Goal: Task Accomplishment & Management: Use online tool/utility

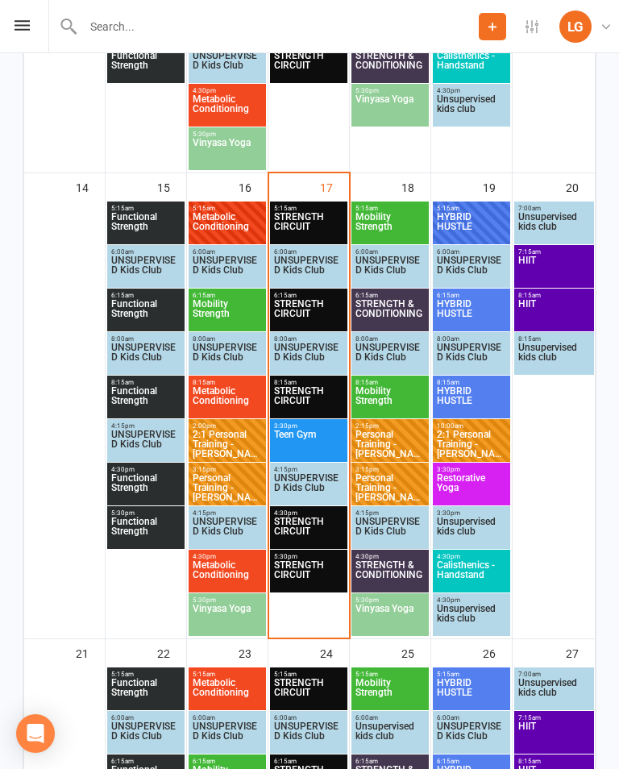
click at [297, 520] on span "STRENGTH CIRCUIT" at bounding box center [308, 531] width 71 height 29
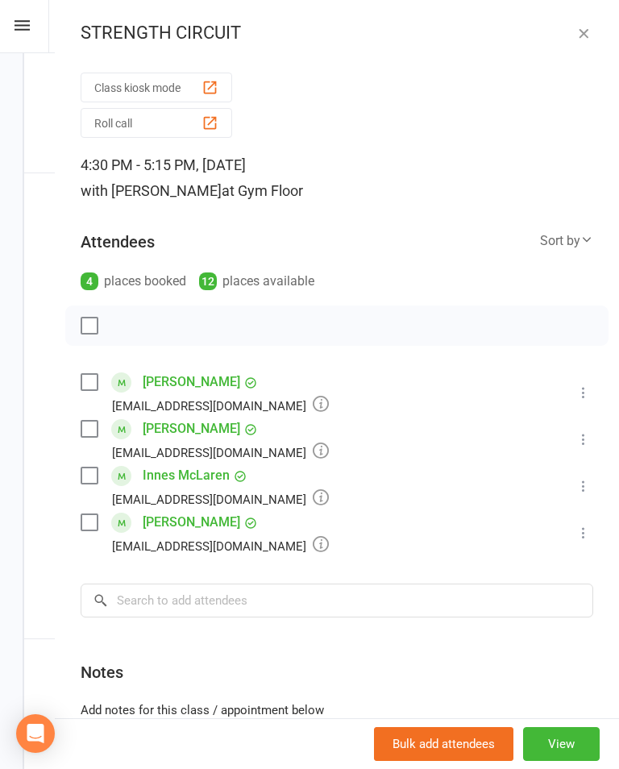
click at [106, 97] on button "Class kiosk mode" at bounding box center [157, 88] width 152 height 30
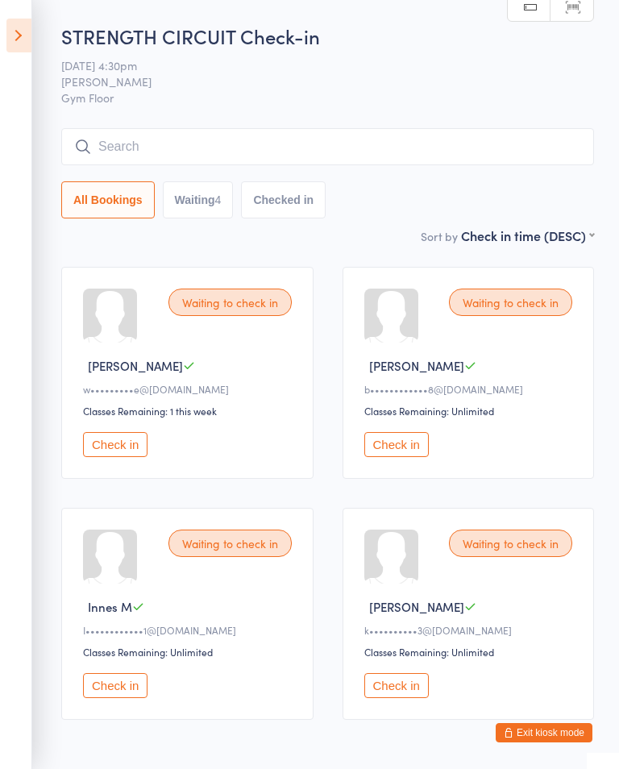
click at [30, 39] on icon at bounding box center [18, 36] width 25 height 34
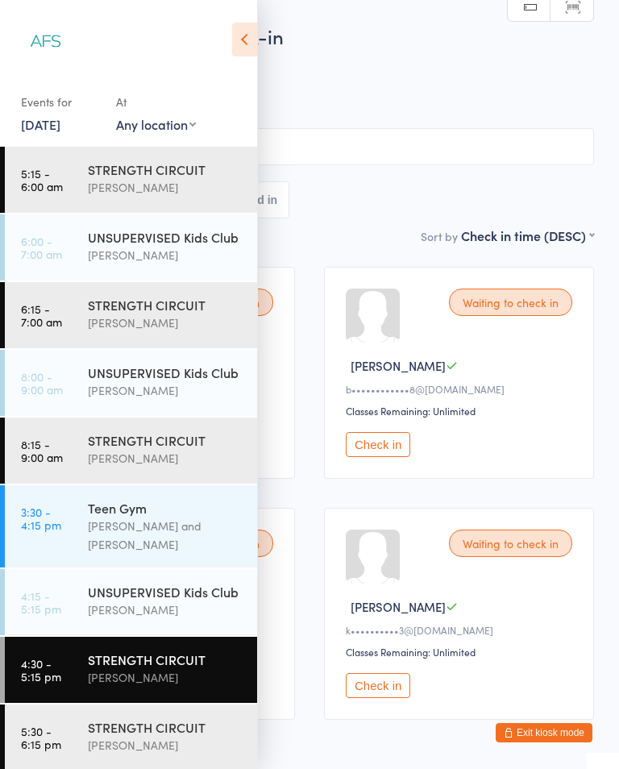
click at [137, 719] on div "STRENGTH CIRCUIT" at bounding box center [166, 728] width 156 height 18
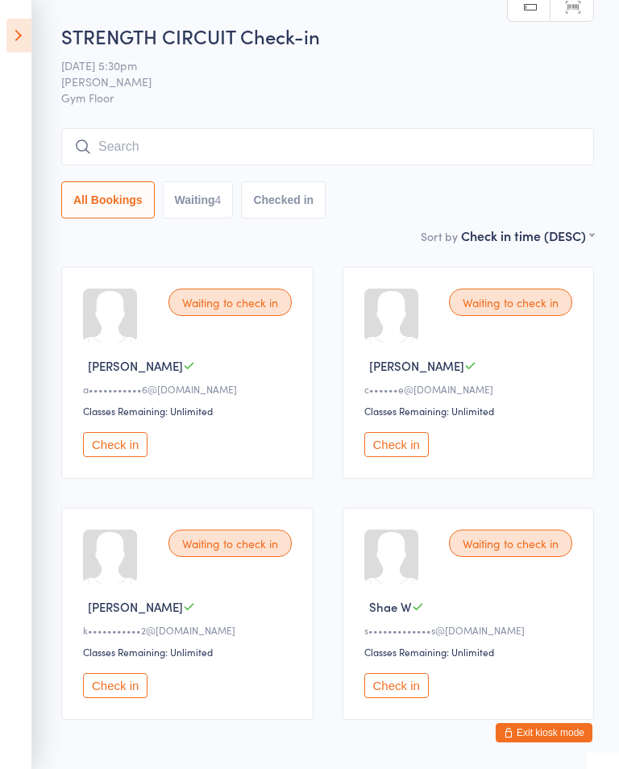
click at [9, 44] on icon at bounding box center [18, 36] width 25 height 34
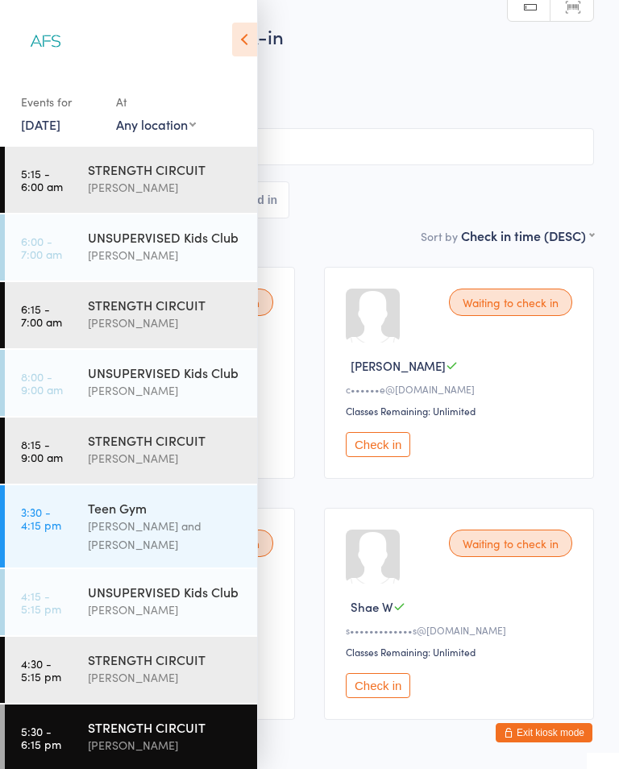
click at [157, 669] on div "[PERSON_NAME]" at bounding box center [166, 678] width 156 height 19
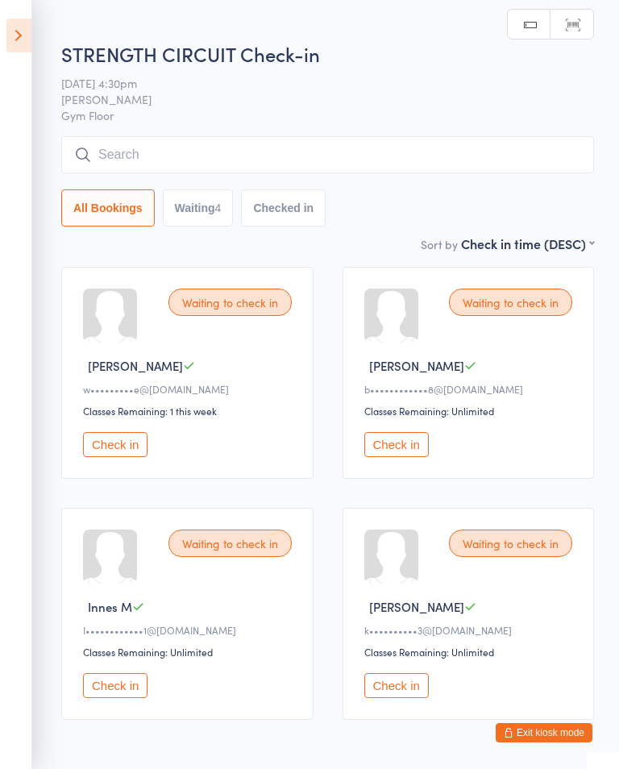
click at [114, 452] on button "Check in" at bounding box center [115, 444] width 65 height 25
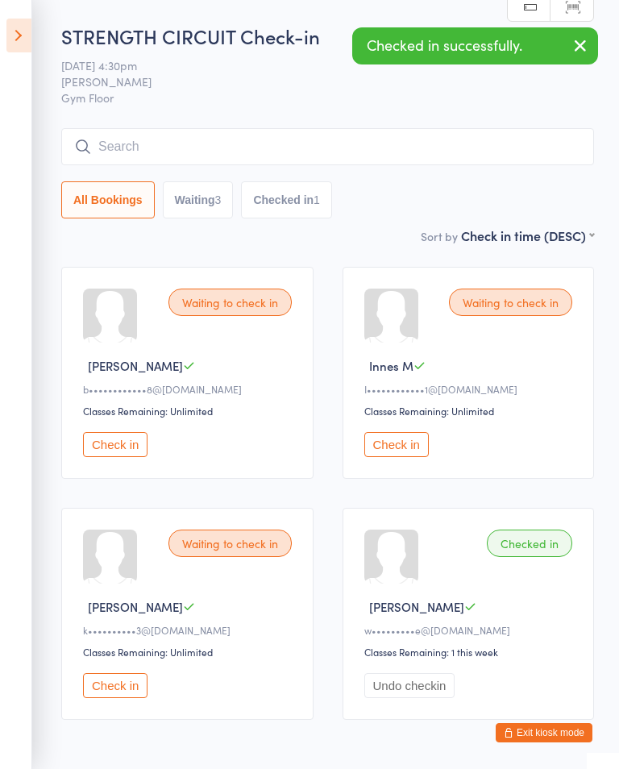
click at [113, 441] on button "Check in" at bounding box center [115, 444] width 65 height 25
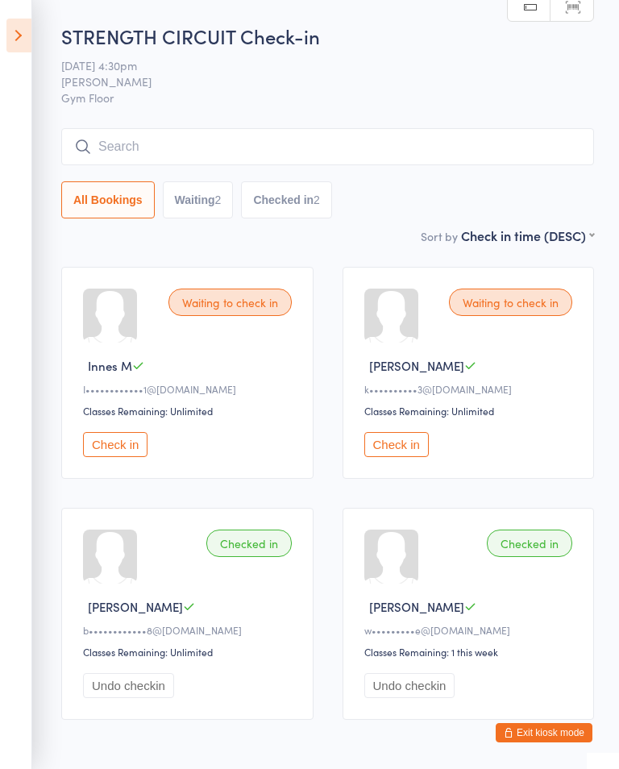
click at [135, 457] on button "Check in" at bounding box center [115, 444] width 65 height 25
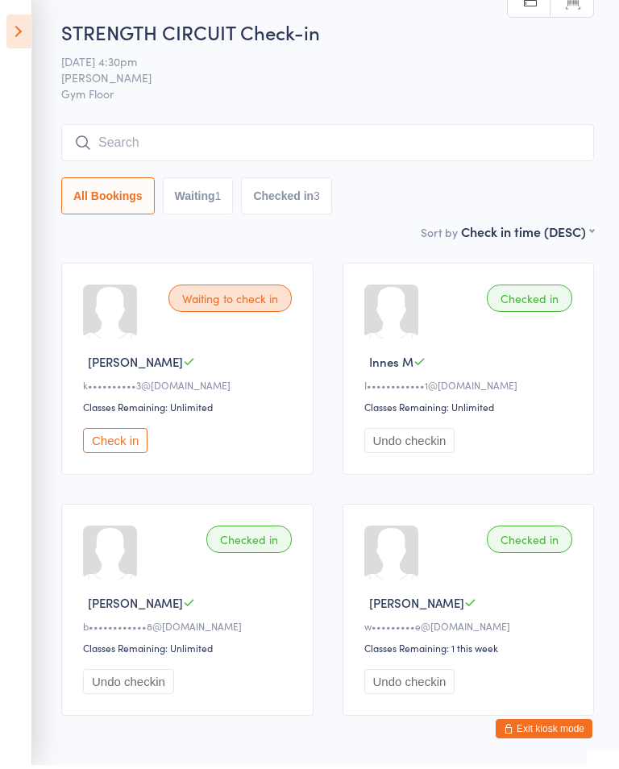
click at [129, 434] on button "Check in" at bounding box center [115, 444] width 65 height 25
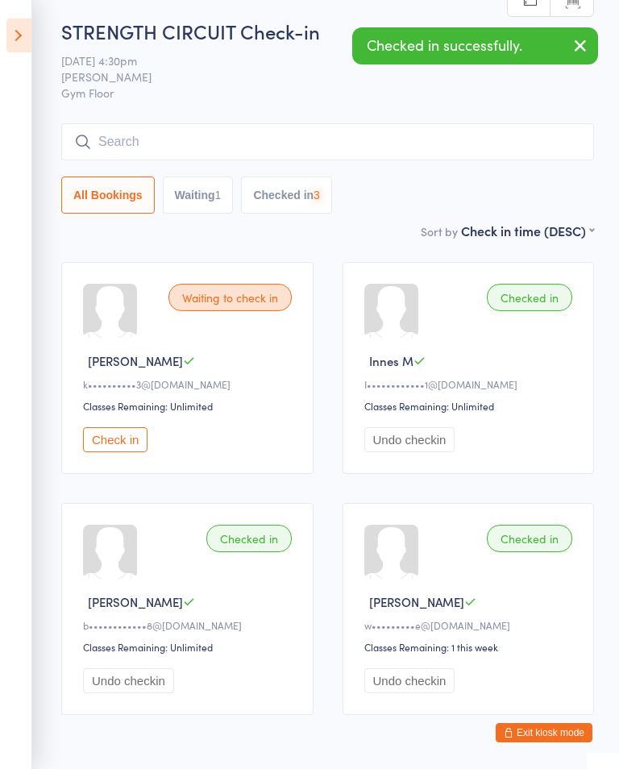
click at [311, 145] on input "search" at bounding box center [327, 141] width 533 height 37
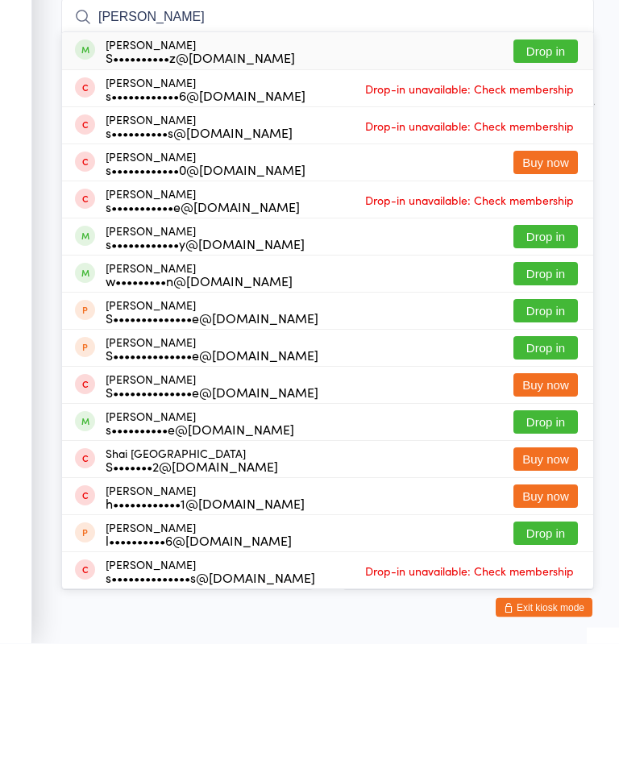
type input "[PERSON_NAME]"
click at [544, 165] on button "Drop in" at bounding box center [546, 176] width 65 height 23
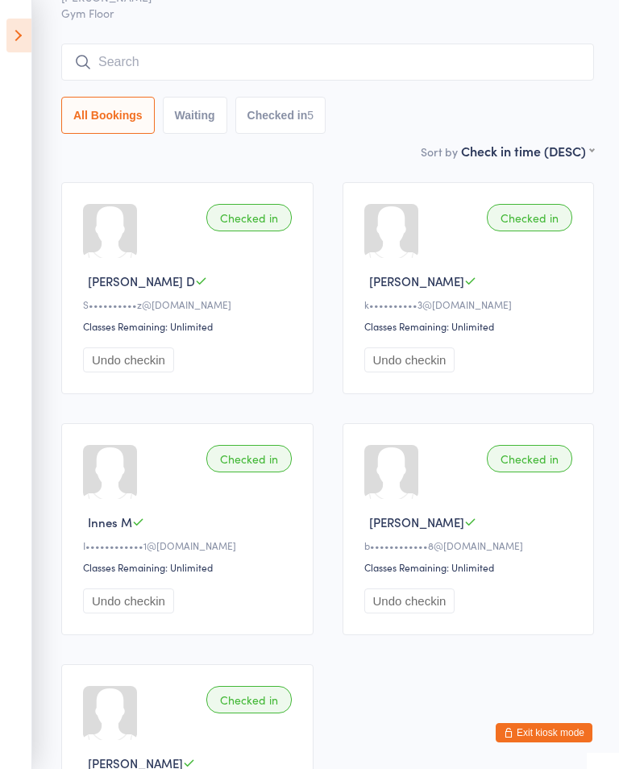
click at [27, 41] on icon at bounding box center [18, 36] width 25 height 34
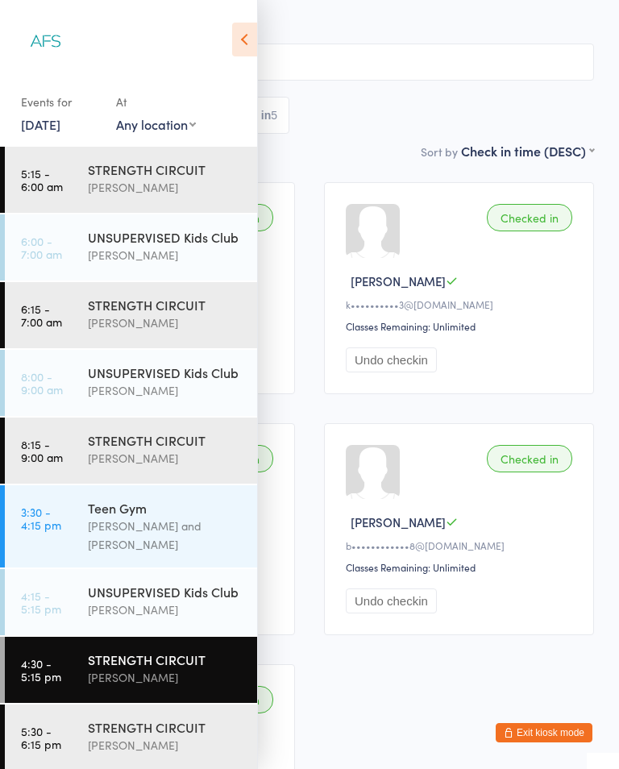
click at [215, 719] on div "STRENGTH CIRCUIT" at bounding box center [166, 728] width 156 height 18
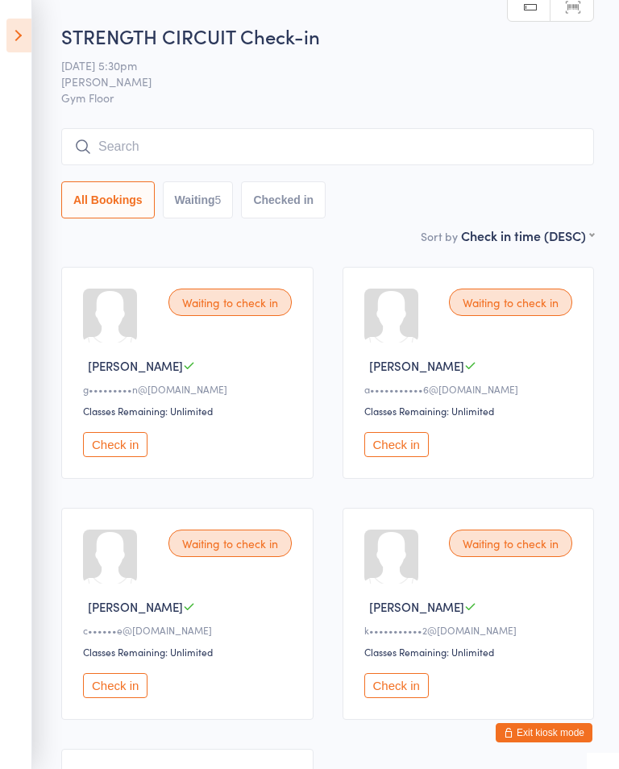
click at [21, 19] on icon at bounding box center [18, 36] width 25 height 34
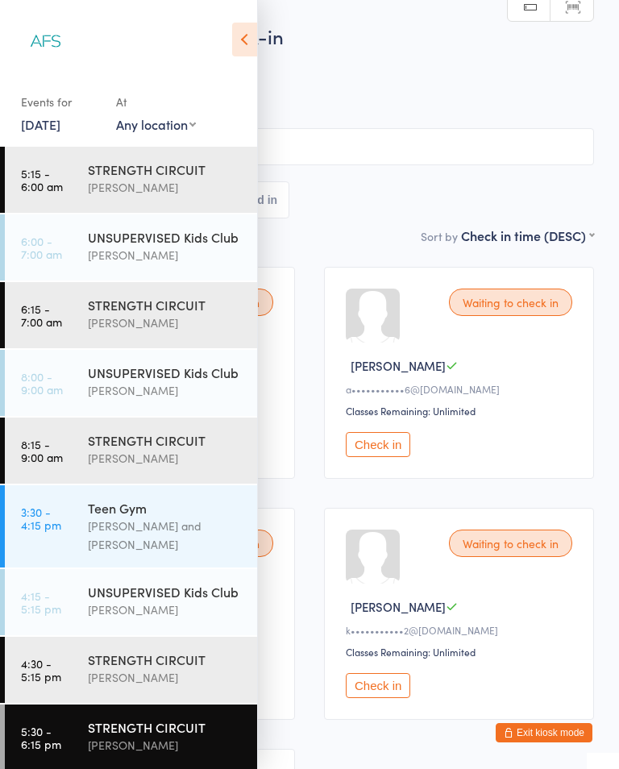
click at [123, 651] on div "STRENGTH CIRCUIT" at bounding box center [166, 660] width 156 height 18
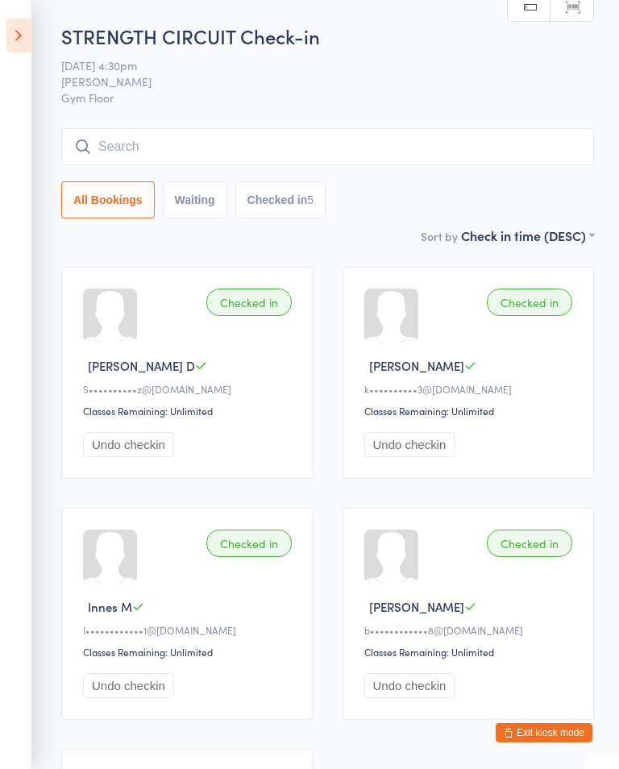
click at [7, 48] on icon at bounding box center [18, 36] width 25 height 34
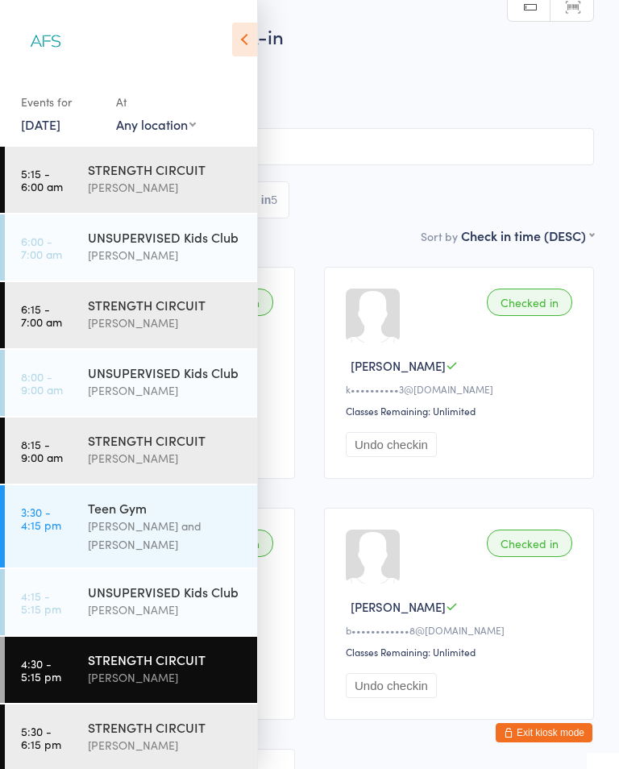
click at [131, 685] on div "STRENGTH CIRCUIT [PERSON_NAME]" at bounding box center [172, 669] width 169 height 64
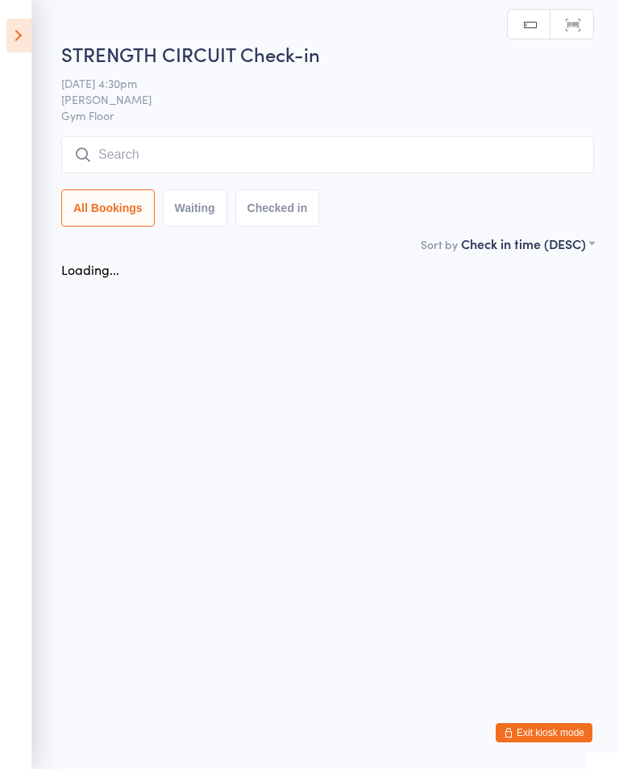
click at [145, 743] on html "You have now entered Kiosk Mode. Members will be able to check themselves in us…" at bounding box center [309, 384] width 619 height 769
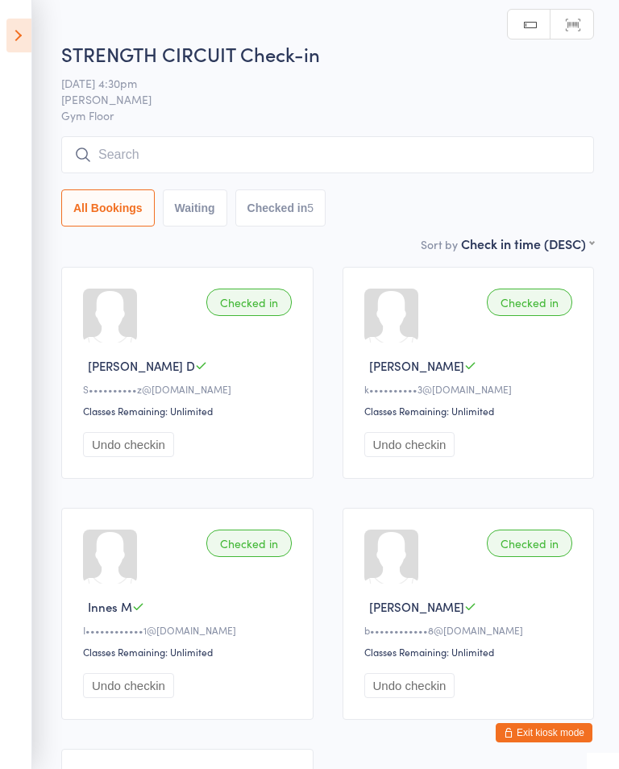
click at [7, 38] on icon at bounding box center [18, 36] width 25 height 34
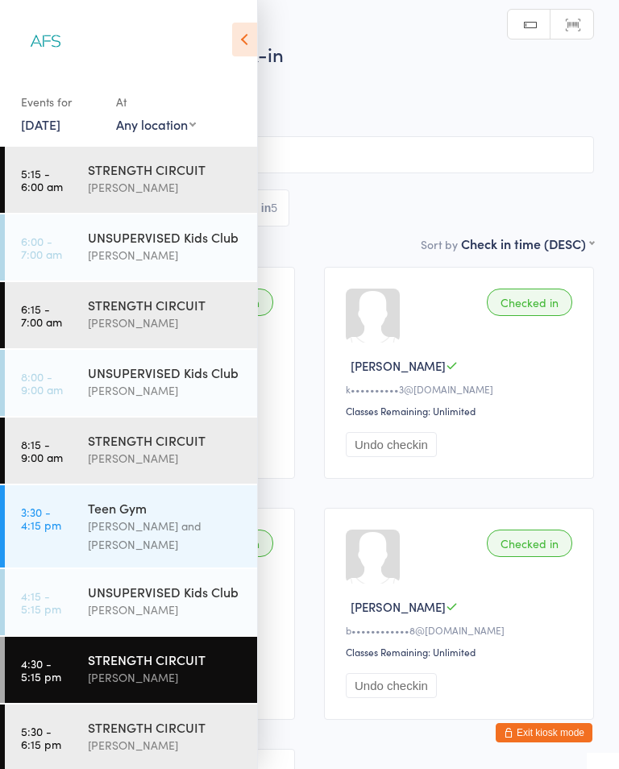
click at [198, 705] on div "STRENGTH CIRCUIT [PERSON_NAME]" at bounding box center [172, 737] width 169 height 64
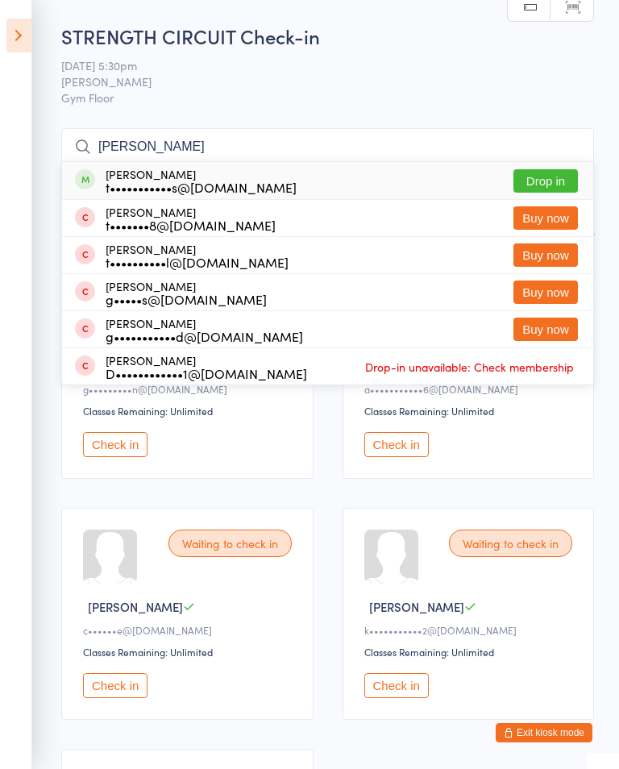
type input "[PERSON_NAME]"
click at [561, 181] on button "Drop in" at bounding box center [546, 180] width 65 height 23
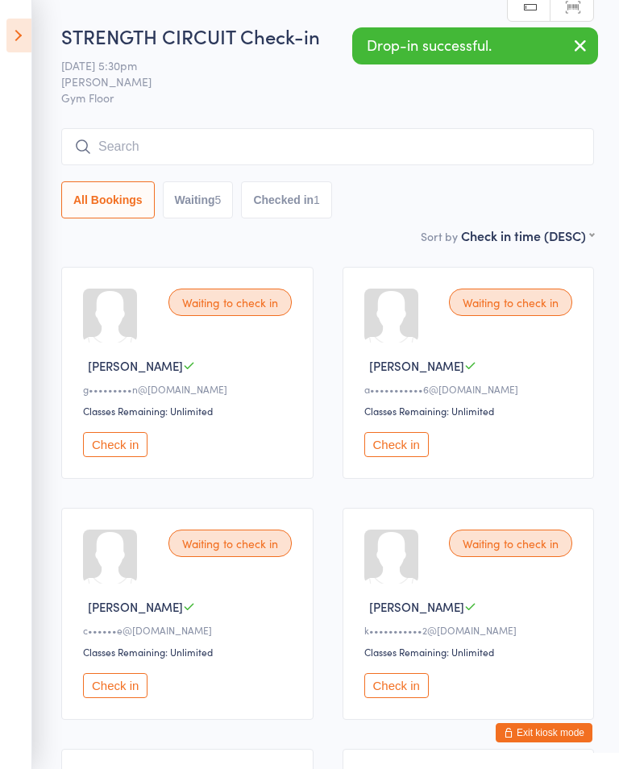
click at [588, 47] on icon "button" at bounding box center [580, 45] width 19 height 20
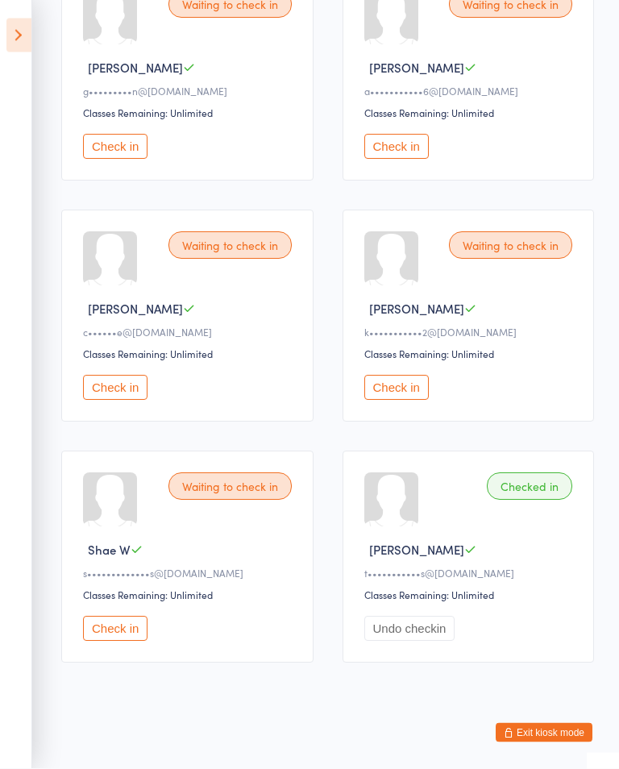
scroll to position [304, 0]
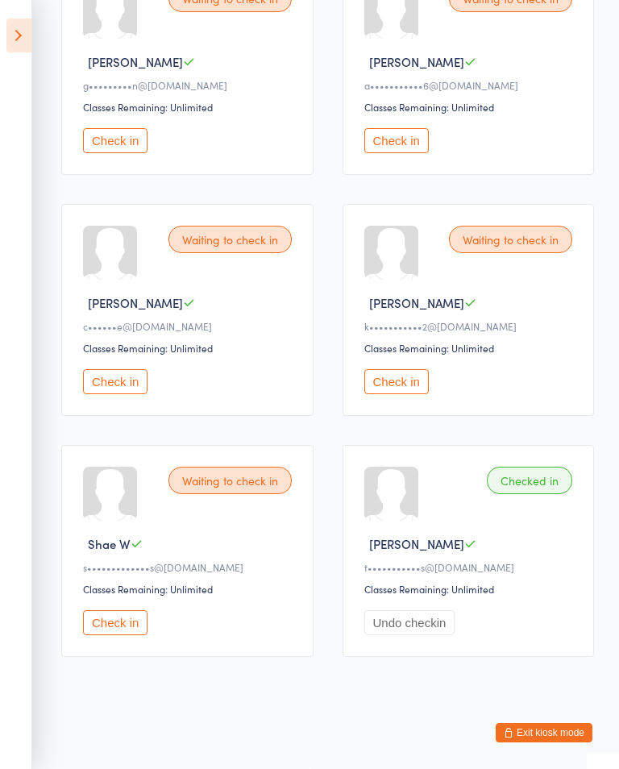
click at [115, 635] on button "Check in" at bounding box center [115, 622] width 65 height 25
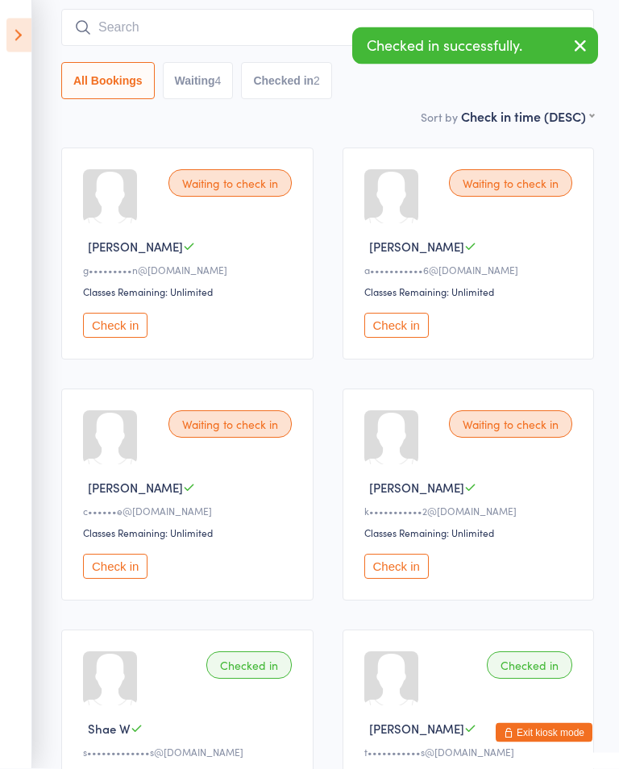
scroll to position [0, 0]
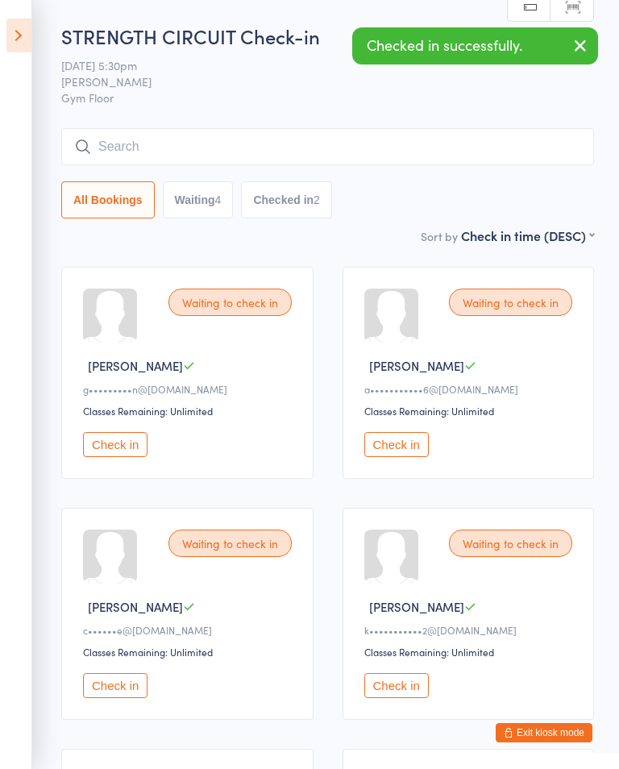
click at [395, 457] on button "Check in" at bounding box center [397, 444] width 65 height 25
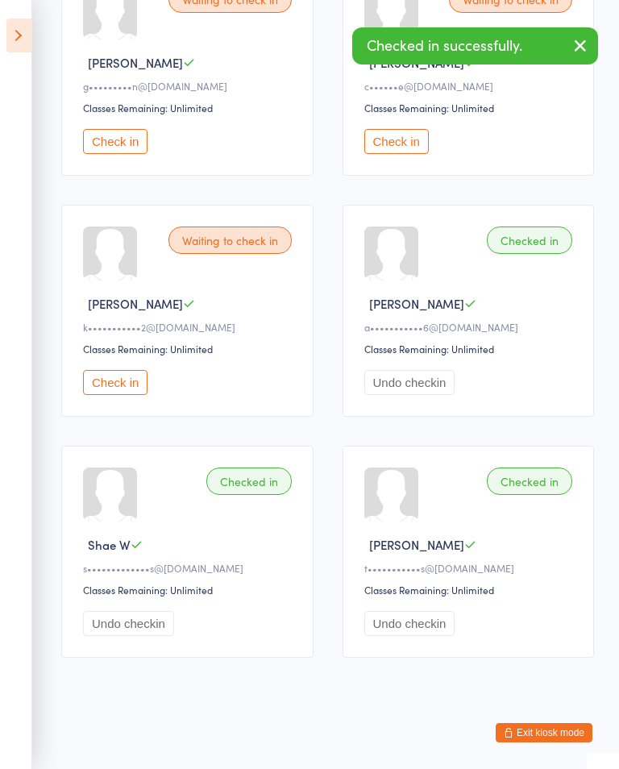
scroll to position [304, 0]
